Goal: Task Accomplishment & Management: Use online tool/utility

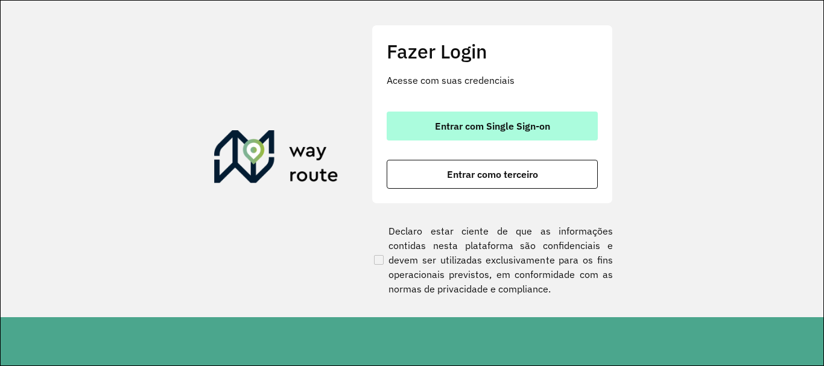
click at [483, 118] on button "Entrar com Single Sign-on" at bounding box center [492, 126] width 211 height 29
